Goal: Information Seeking & Learning: Learn about a topic

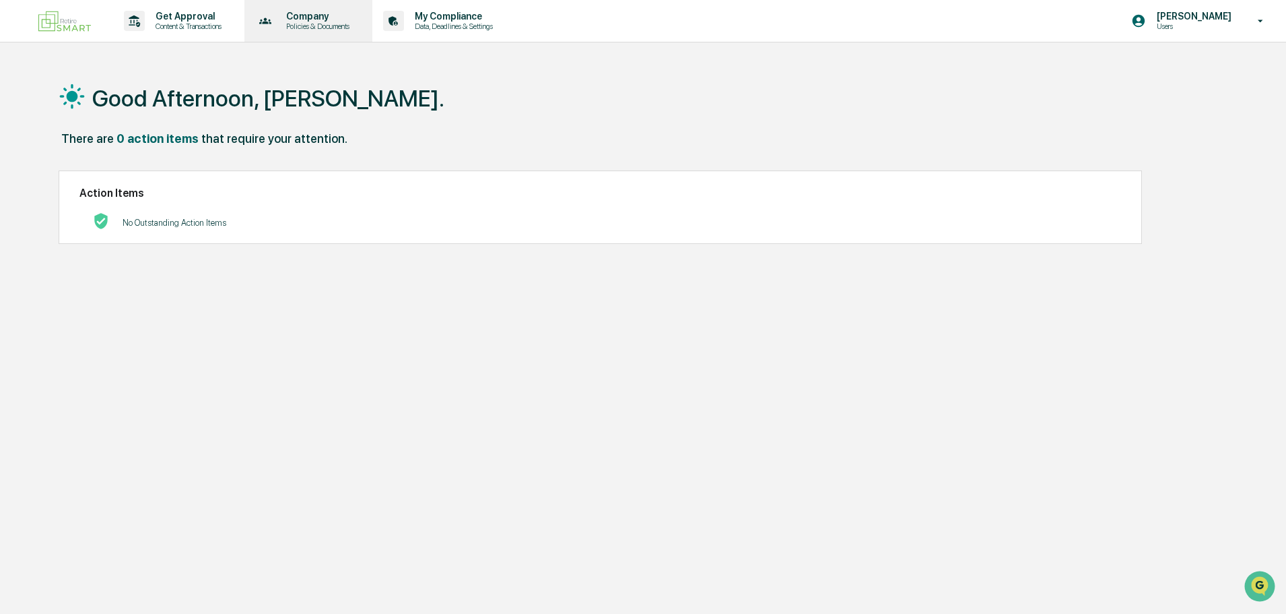
click at [331, 18] on p "Company" at bounding box center [315, 16] width 81 height 11
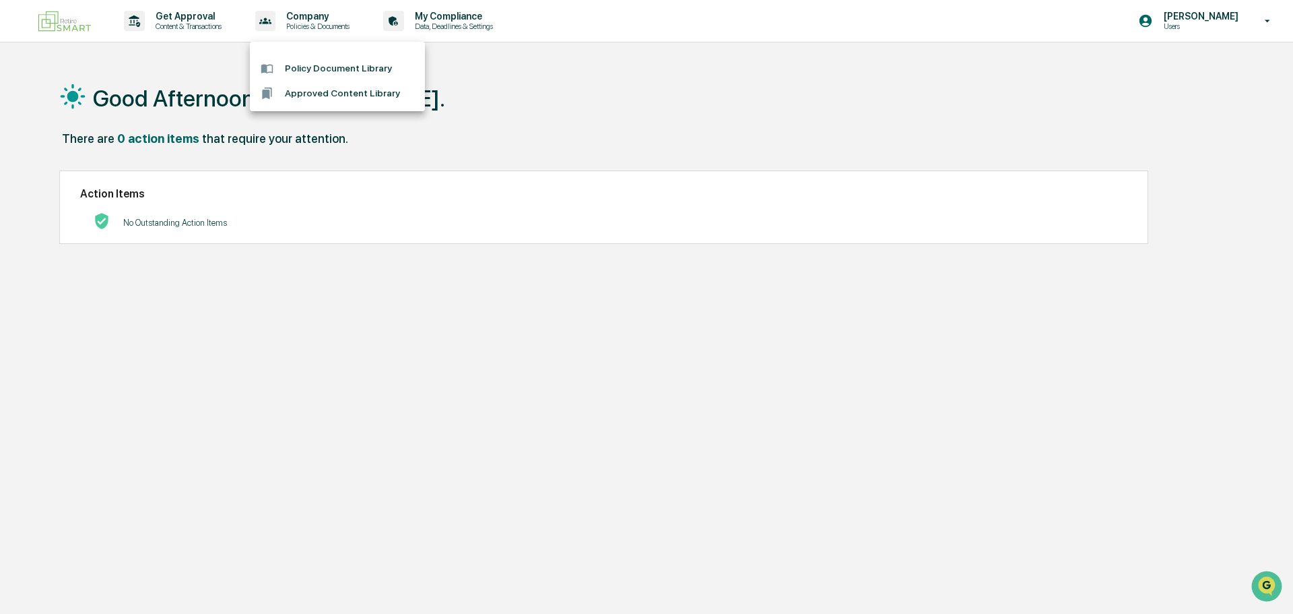
click at [1268, 26] on div at bounding box center [646, 307] width 1293 height 614
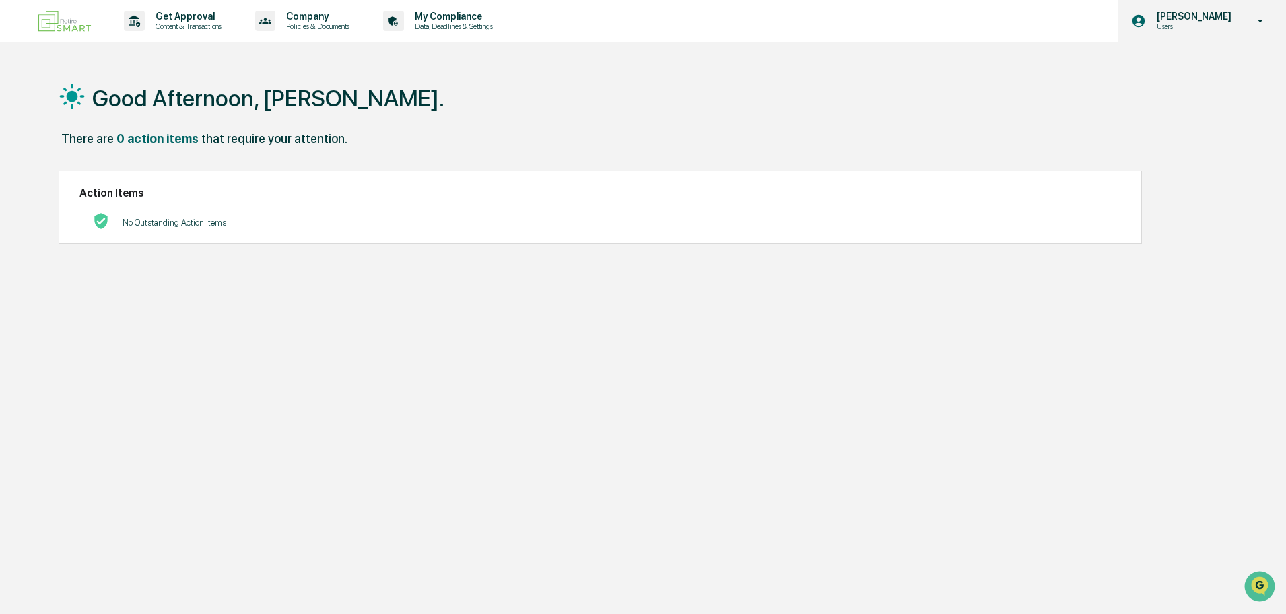
click at [1262, 20] on icon at bounding box center [1261, 21] width 5 height 3
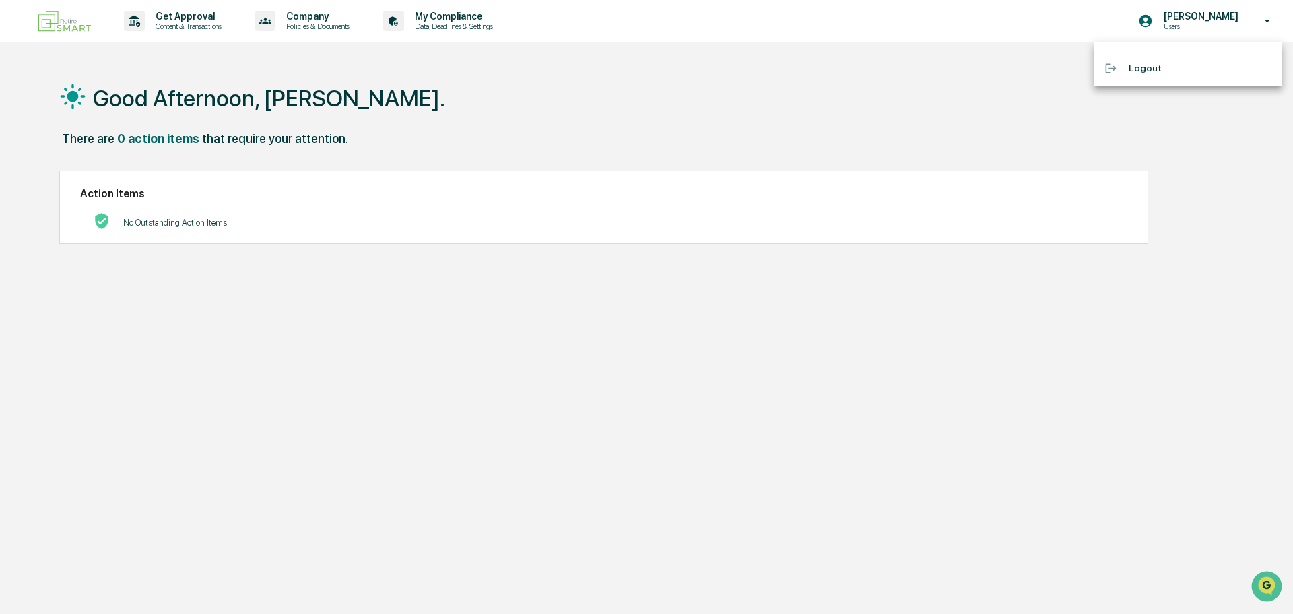
click at [319, 26] on div at bounding box center [646, 307] width 1293 height 614
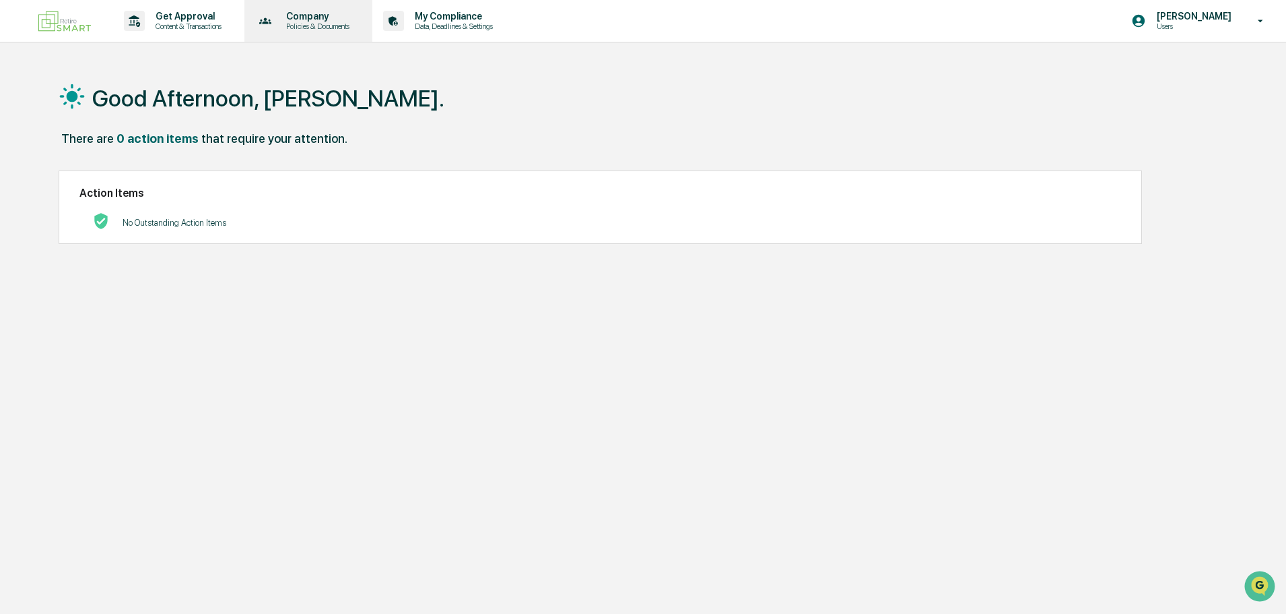
click at [323, 10] on div "Company Policies & Documents" at bounding box center [307, 21] width 115 height 42
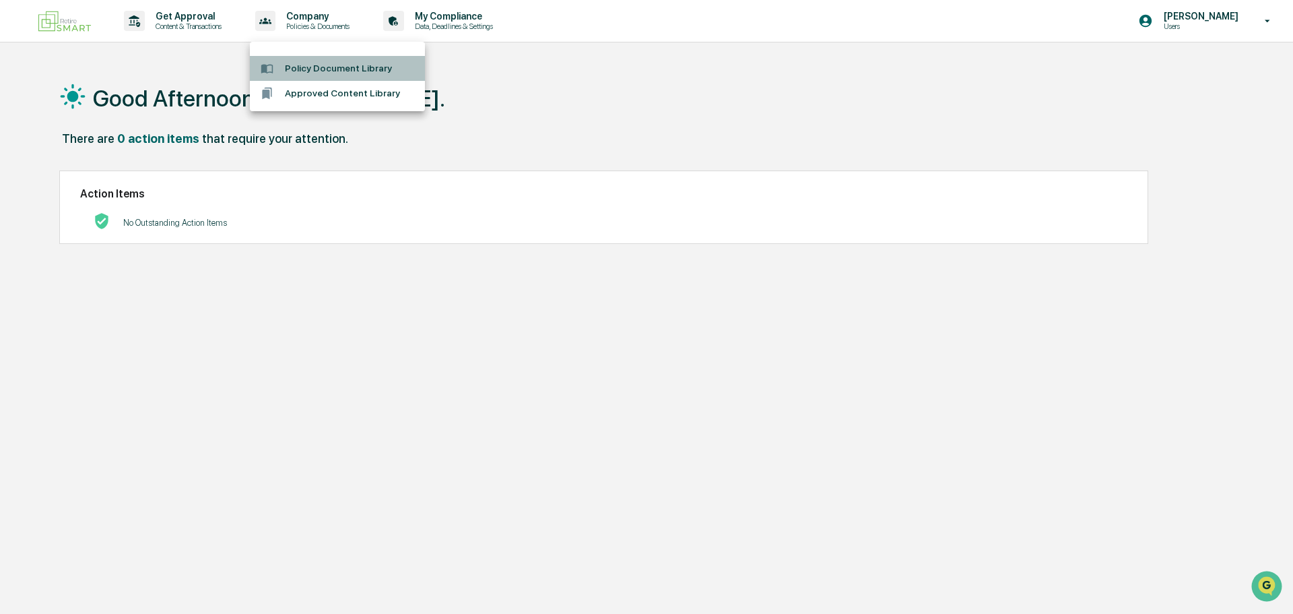
click at [308, 68] on li "Policy Document Library" at bounding box center [337, 68] width 175 height 25
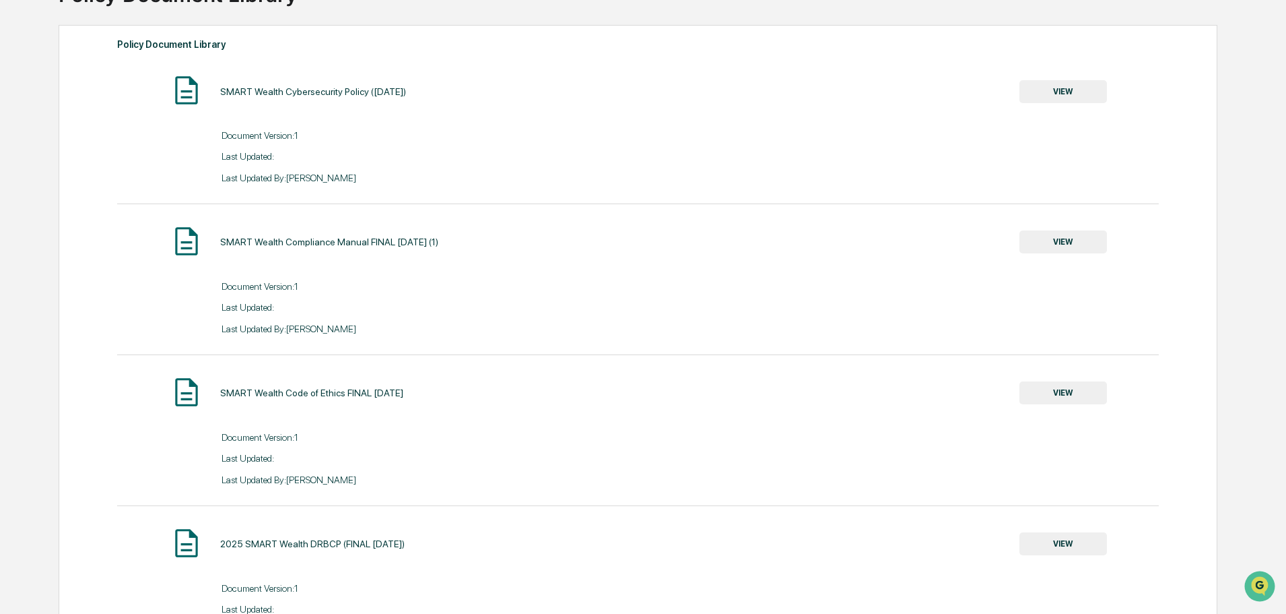
scroll to position [135, 0]
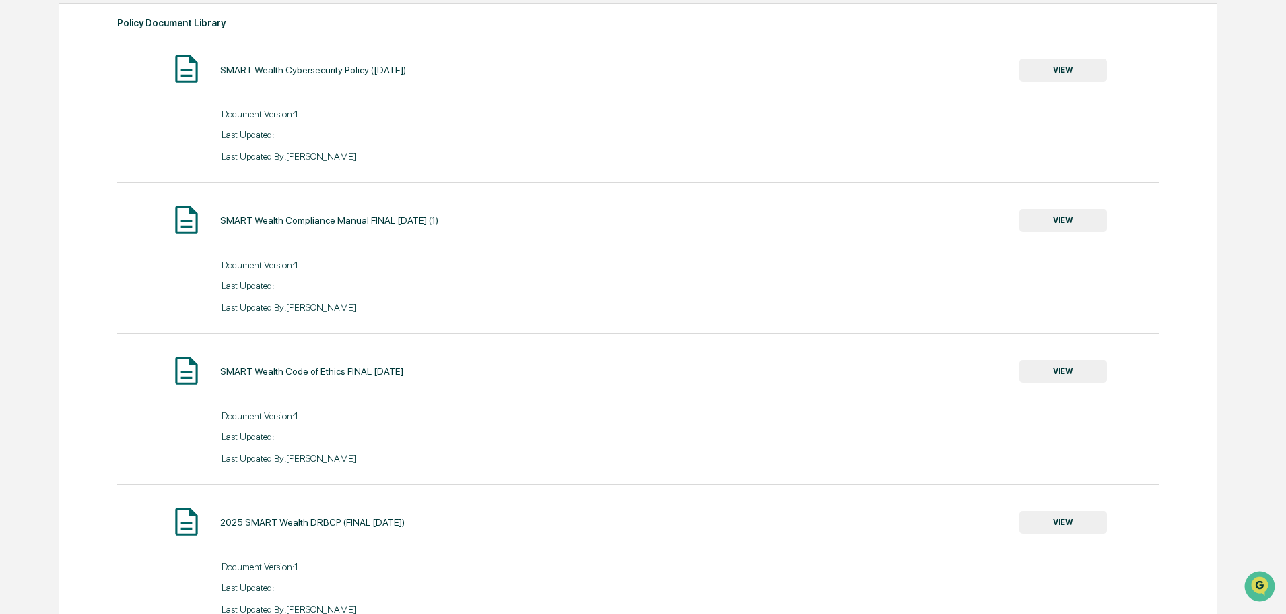
click at [1083, 225] on button "VIEW" at bounding box center [1064, 220] width 88 height 23
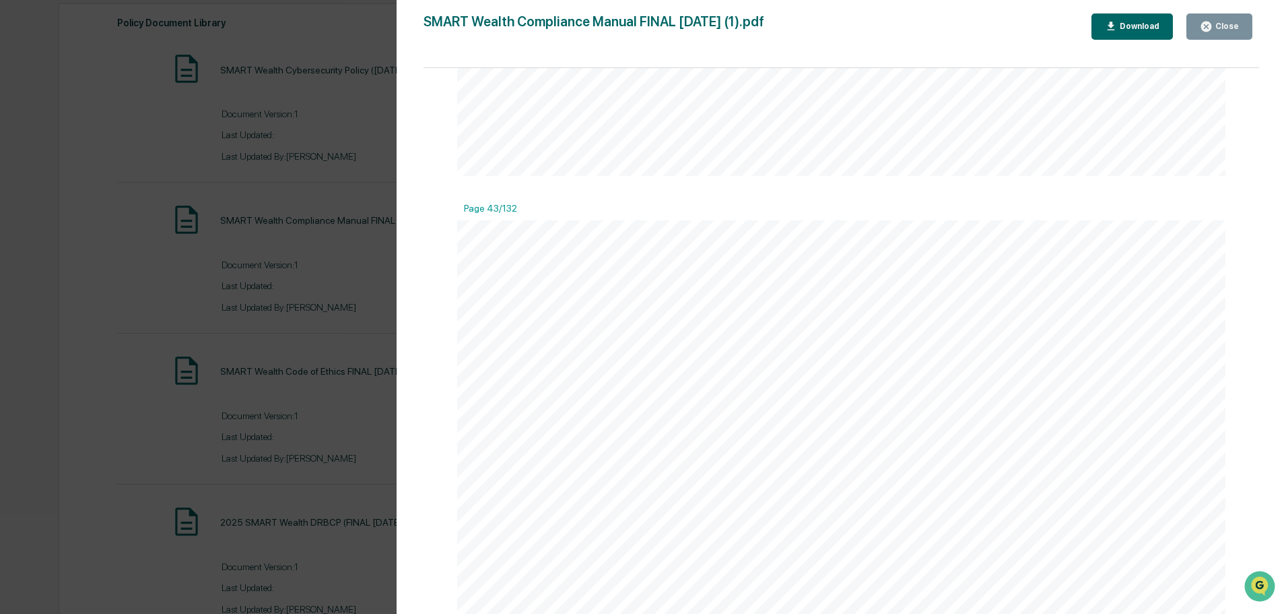
scroll to position [43853, 0]
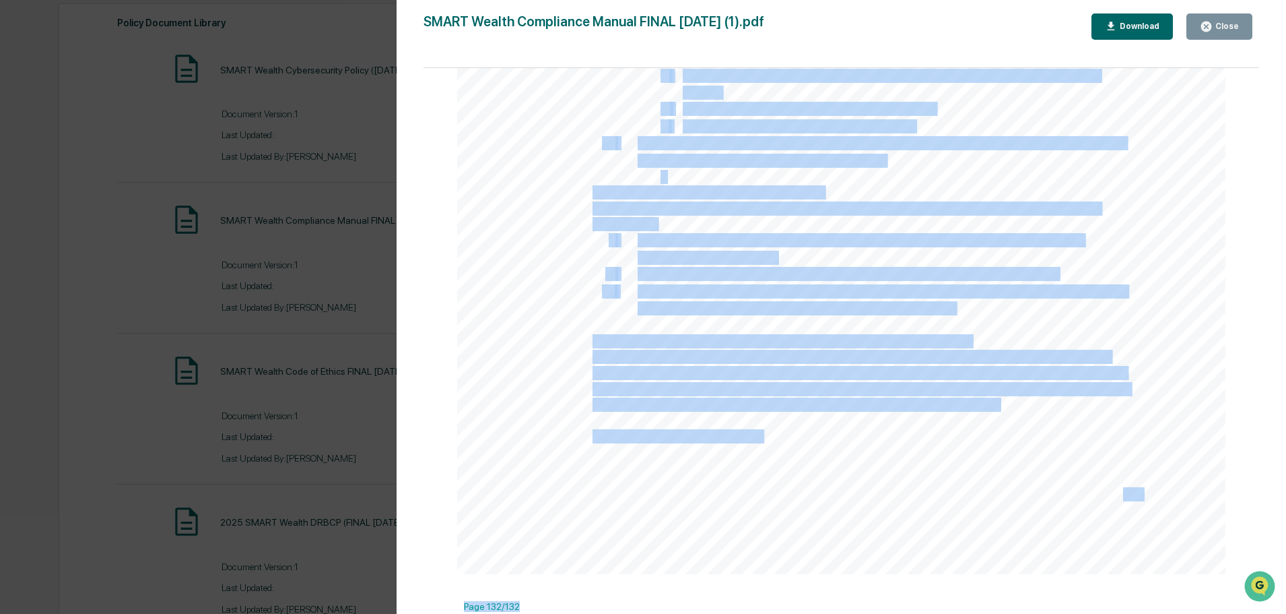
drag, startPoint x: 1259, startPoint y: 252, endPoint x: 945, endPoint y: 525, distance: 416.3
click at [1214, 612] on div "Page 1/132 1 Smart Wealth, LLC Compliance Manual [DATE] Page 2/132 2 TABLE OF C…" at bounding box center [842, 347] width 836 height 559
